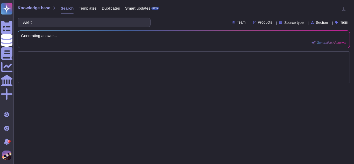
type input "Are"
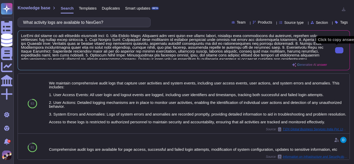
click at [335, 51] on button at bounding box center [339, 50] width 8 height 6
click at [111, 24] on input "What activity logs are available to NexGen?" at bounding box center [82, 22] width 125 height 9
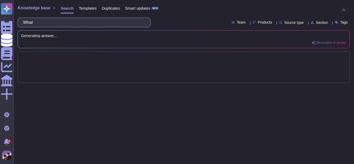
type input "Wha"
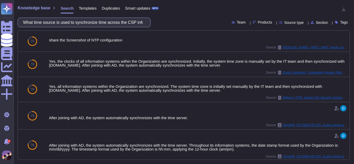
click at [142, 19] on input "What time source is used to synchronize time across the CSP infrastructure?" at bounding box center [82, 22] width 125 height 9
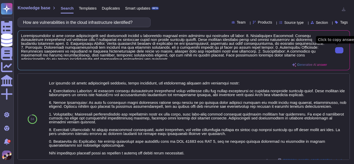
click at [335, 50] on button at bounding box center [339, 50] width 8 height 6
click at [144, 19] on input "How are vulnerabilities in the cloud infrastructure identified?" at bounding box center [82, 22] width 125 height 9
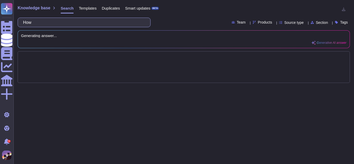
type input "Ho"
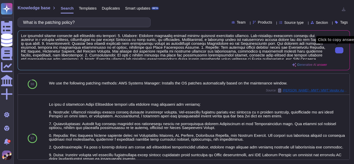
click at [114, 19] on input "What is the patching policy?" at bounding box center [82, 22] width 125 height 9
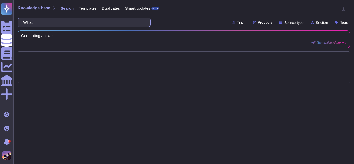
type input "Wha"
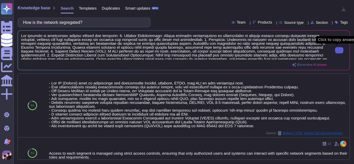
click at [340, 47] on button at bounding box center [339, 50] width 8 height 6
click at [107, 26] on input "How is the network segregated?" at bounding box center [82, 22] width 125 height 9
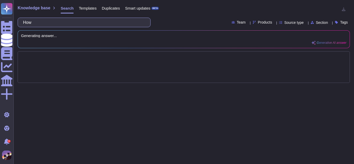
type input "How"
